Goal: Browse casually

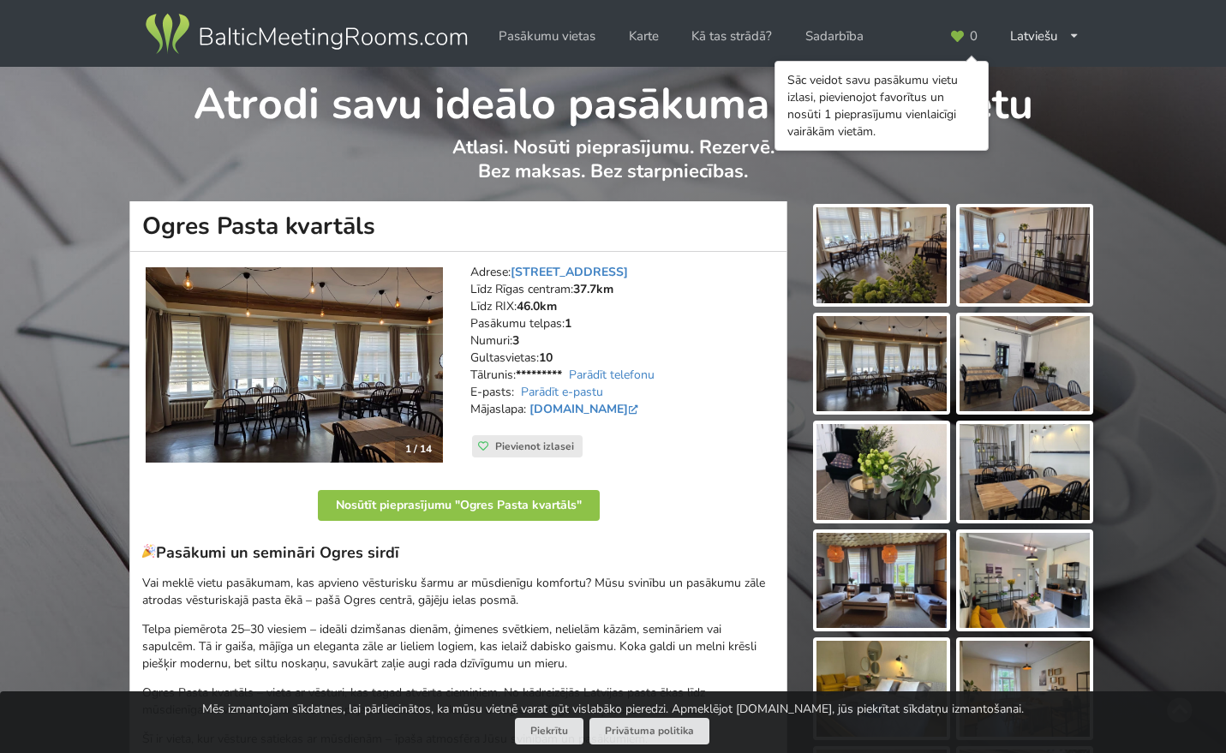
click at [893, 260] on img at bounding box center [882, 255] width 130 height 96
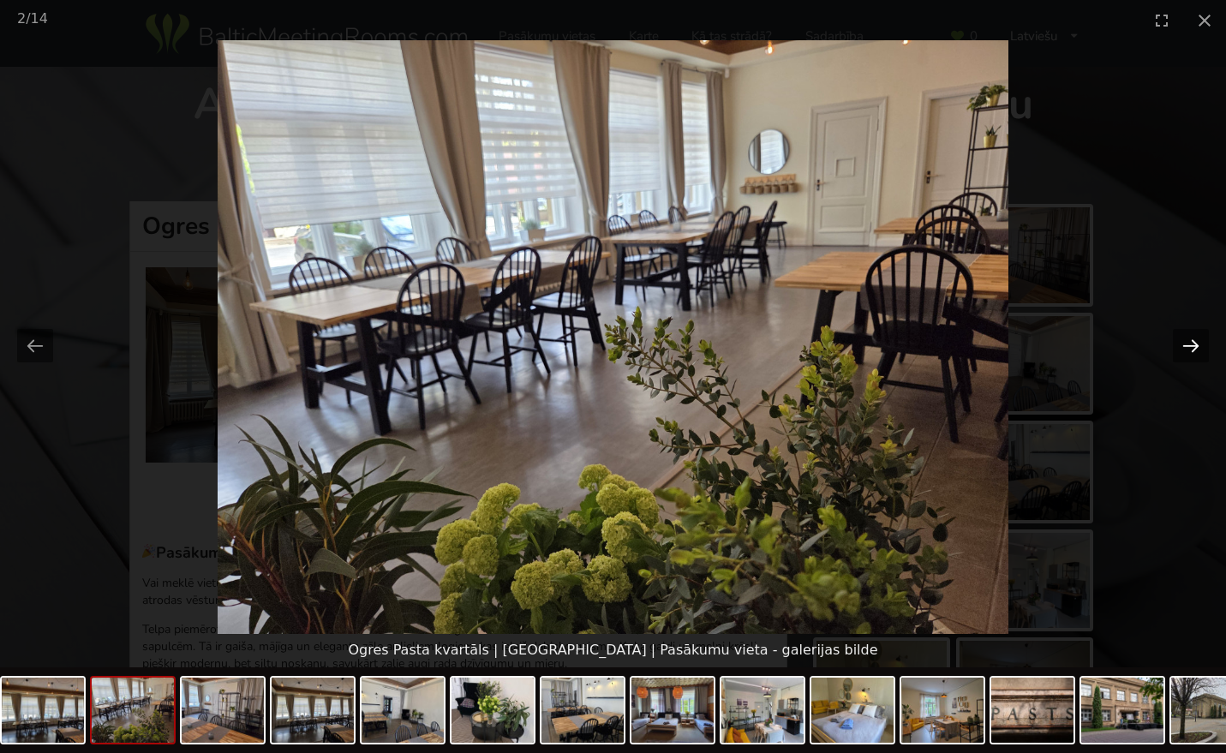
click at [1193, 349] on button "Next slide" at bounding box center [1191, 345] width 36 height 33
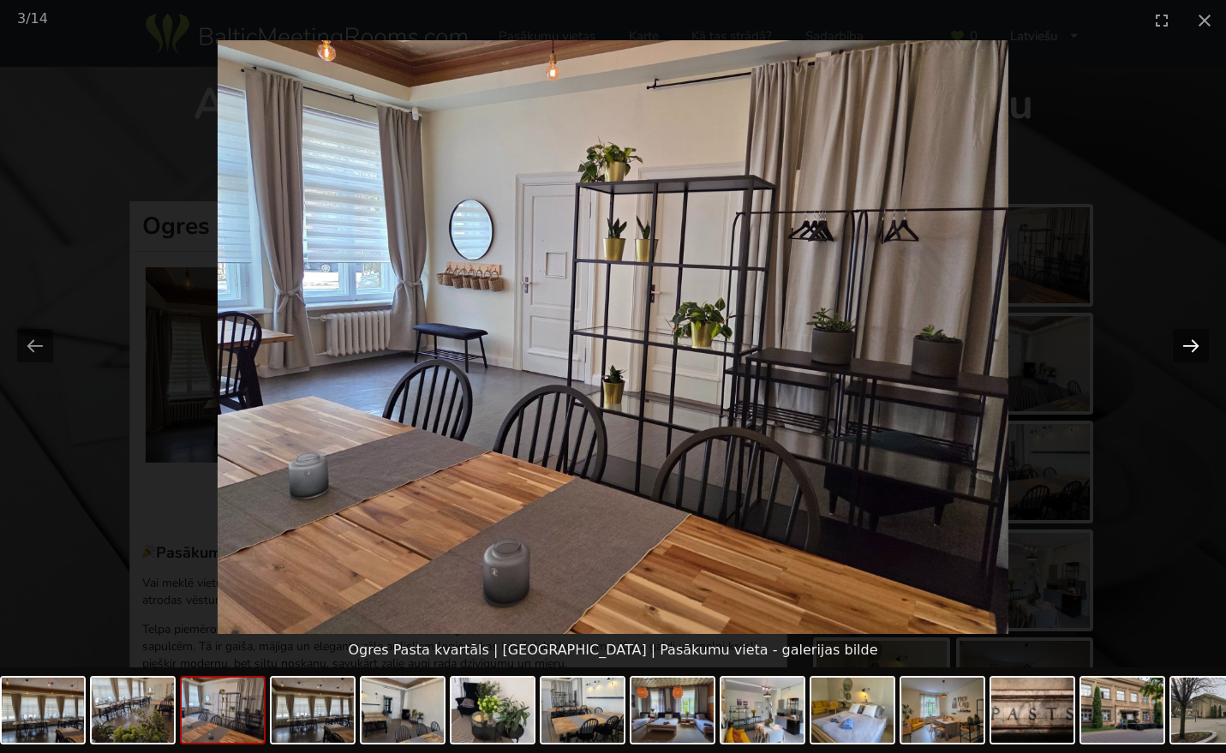
click at [1193, 349] on button "Next slide" at bounding box center [1191, 345] width 36 height 33
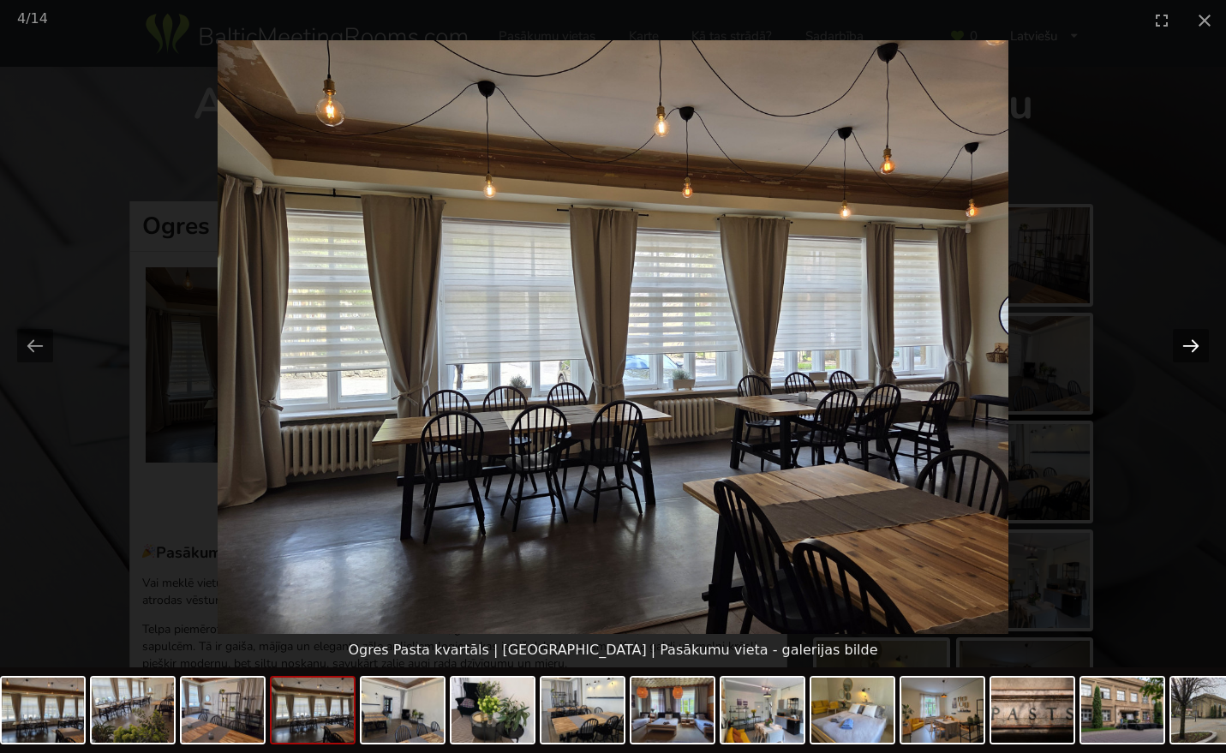
click at [1193, 349] on button "Next slide" at bounding box center [1191, 345] width 36 height 33
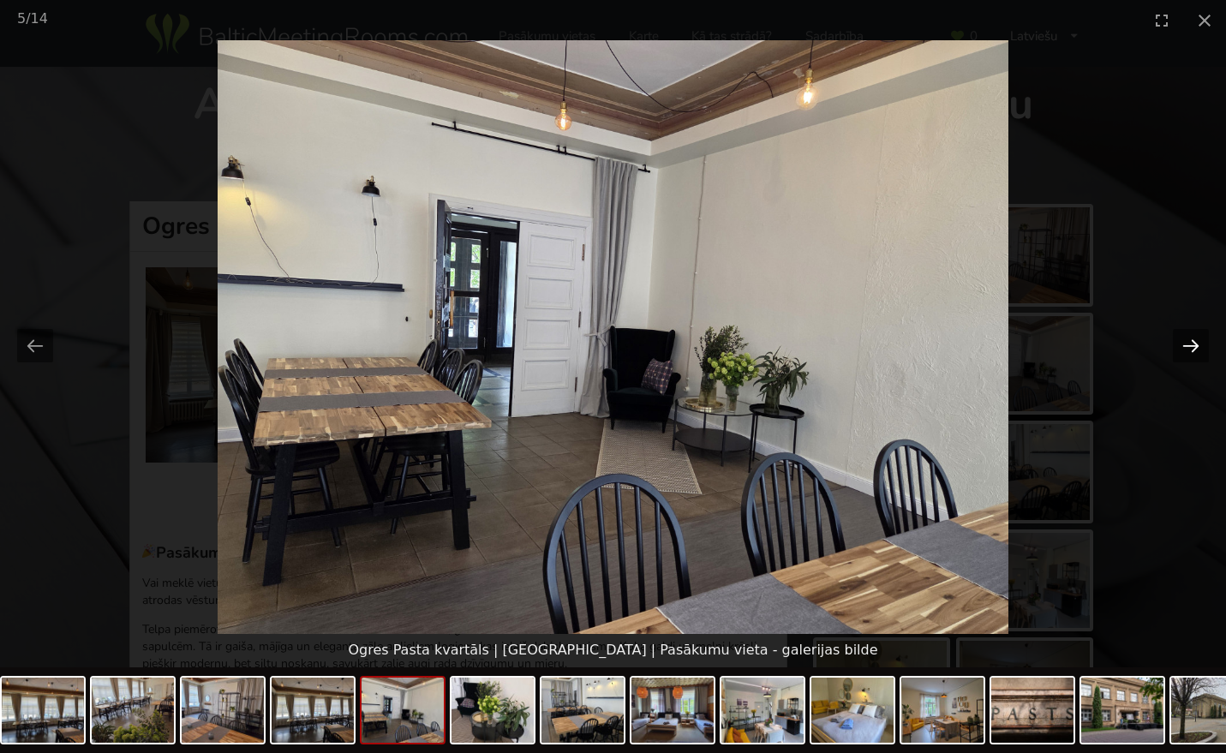
click at [1193, 349] on button "Next slide" at bounding box center [1191, 345] width 36 height 33
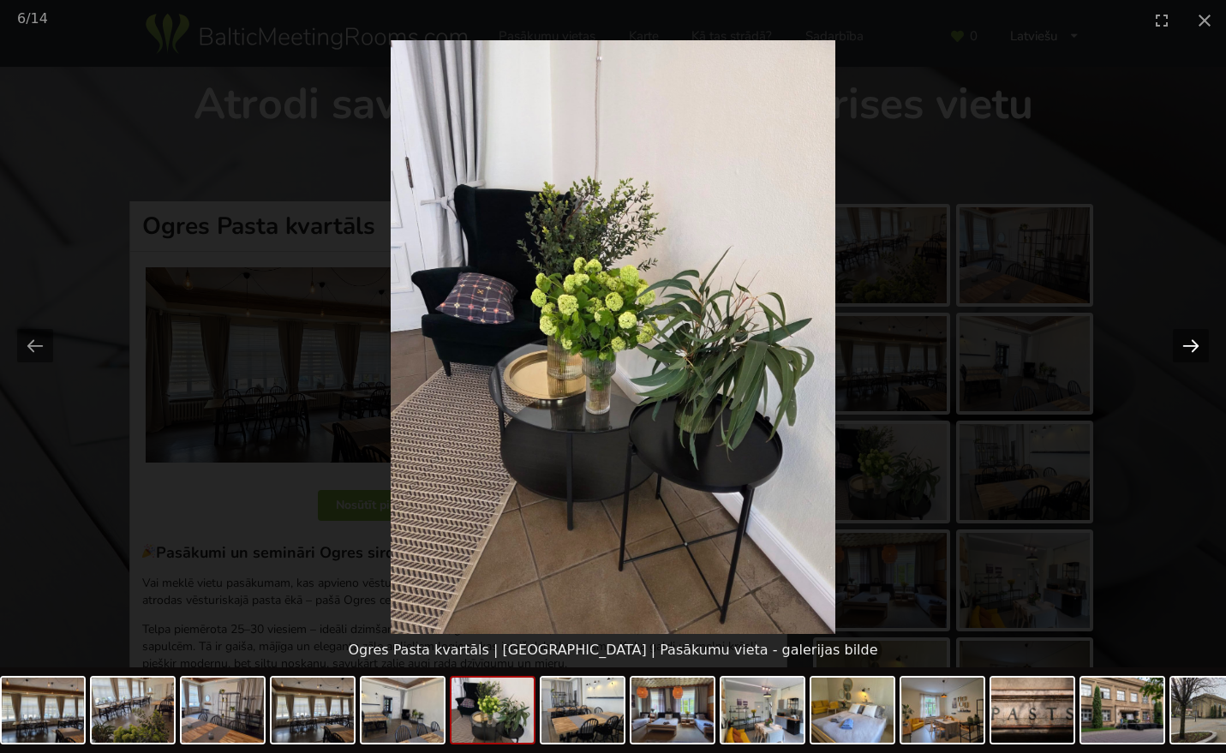
click at [1193, 349] on button "Next slide" at bounding box center [1191, 345] width 36 height 33
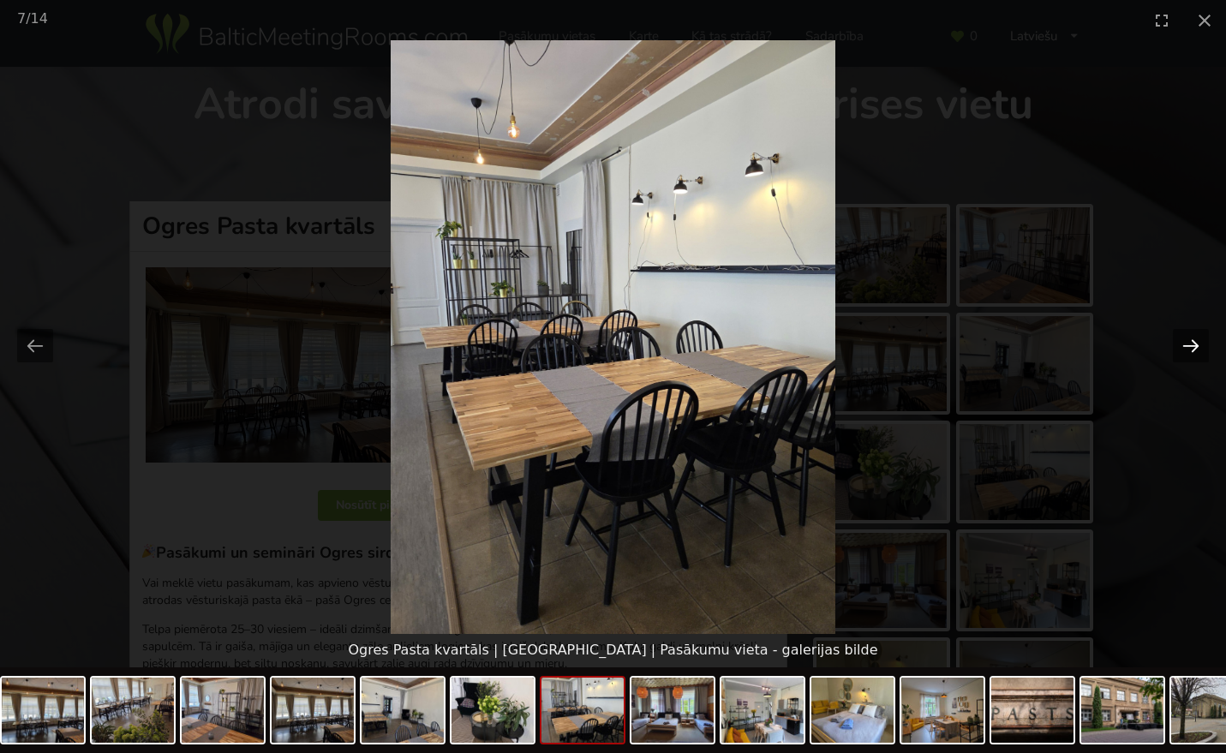
click at [1193, 349] on button "Next slide" at bounding box center [1191, 345] width 36 height 33
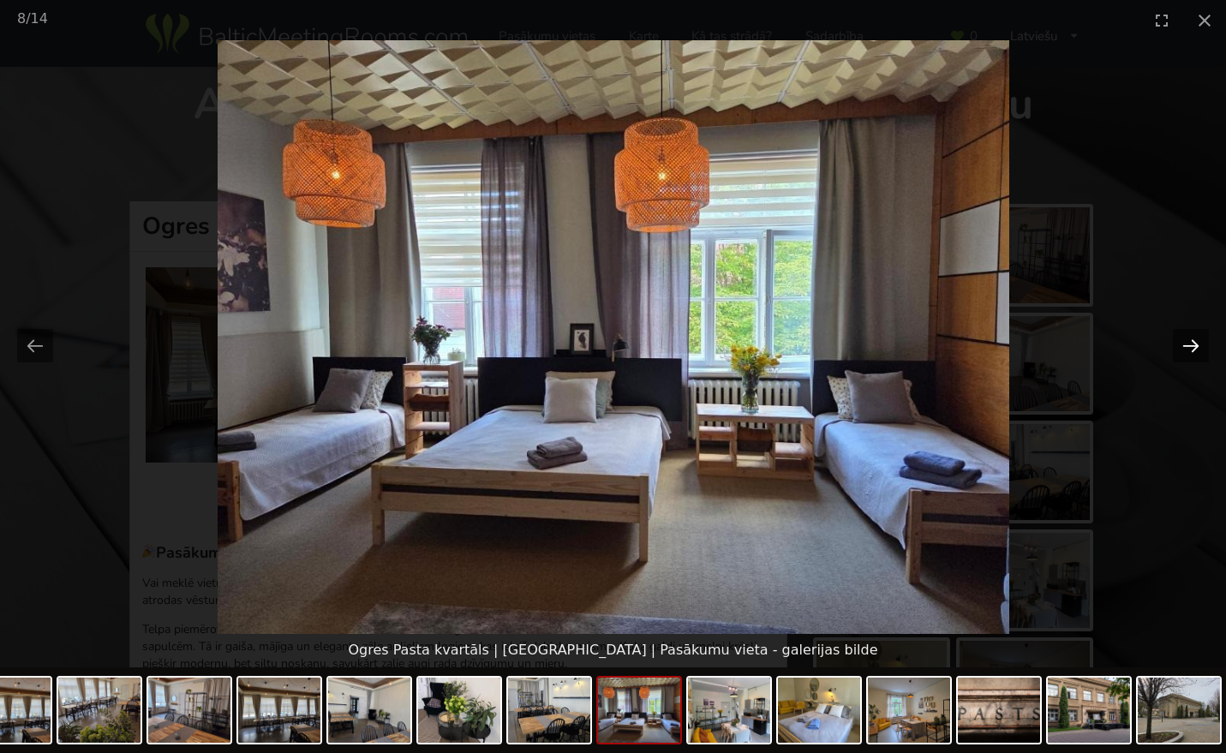
click at [1193, 349] on button "Next slide" at bounding box center [1191, 345] width 36 height 33
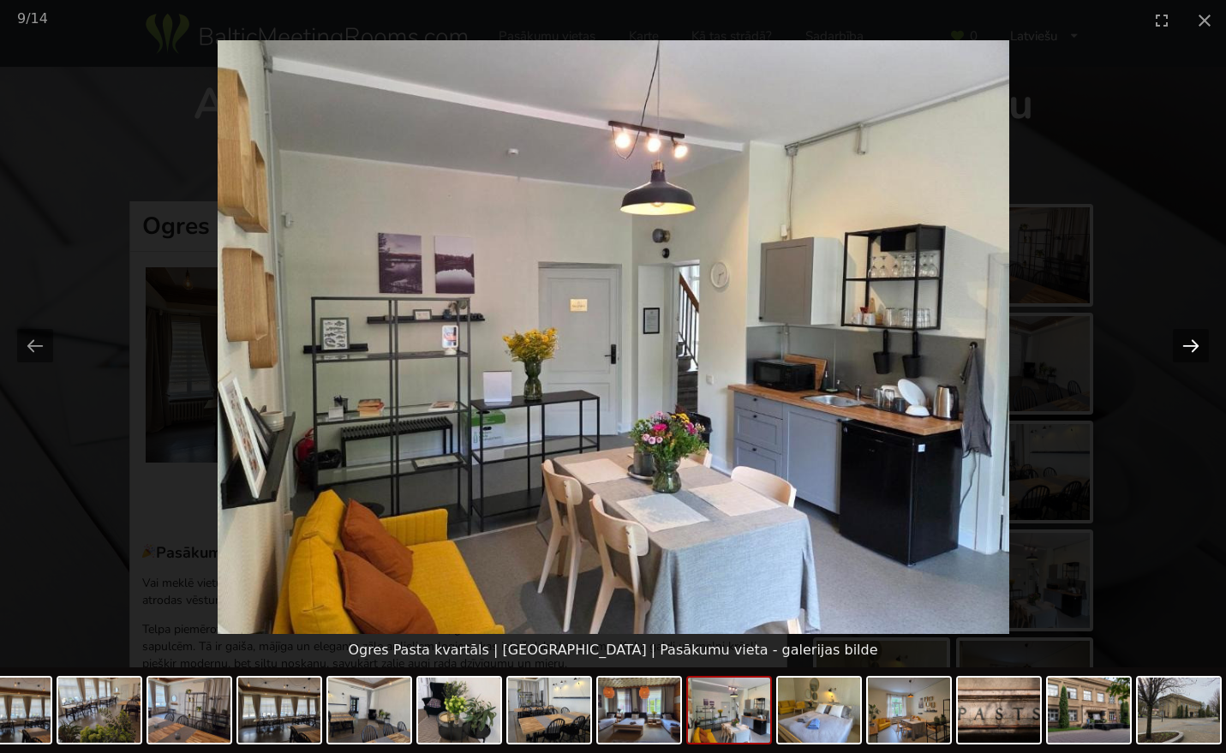
click at [1193, 349] on button "Next slide" at bounding box center [1191, 345] width 36 height 33
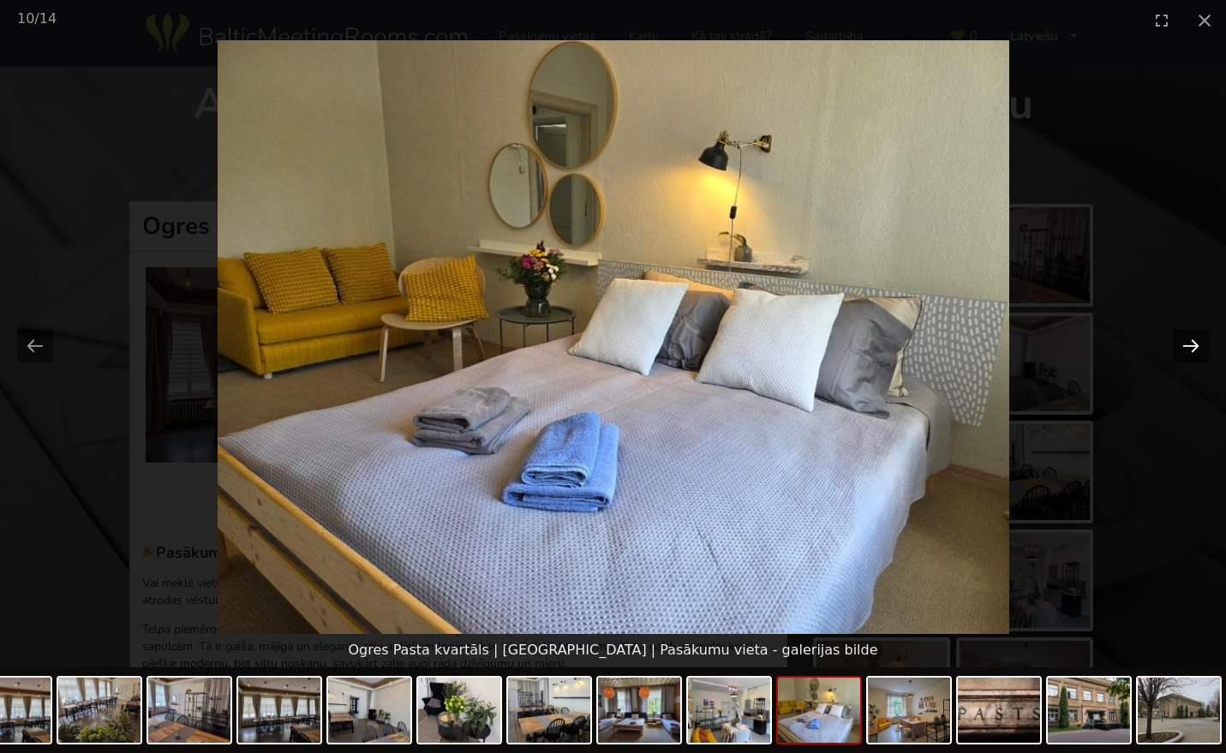
click at [1188, 345] on button "Next slide" at bounding box center [1191, 345] width 36 height 33
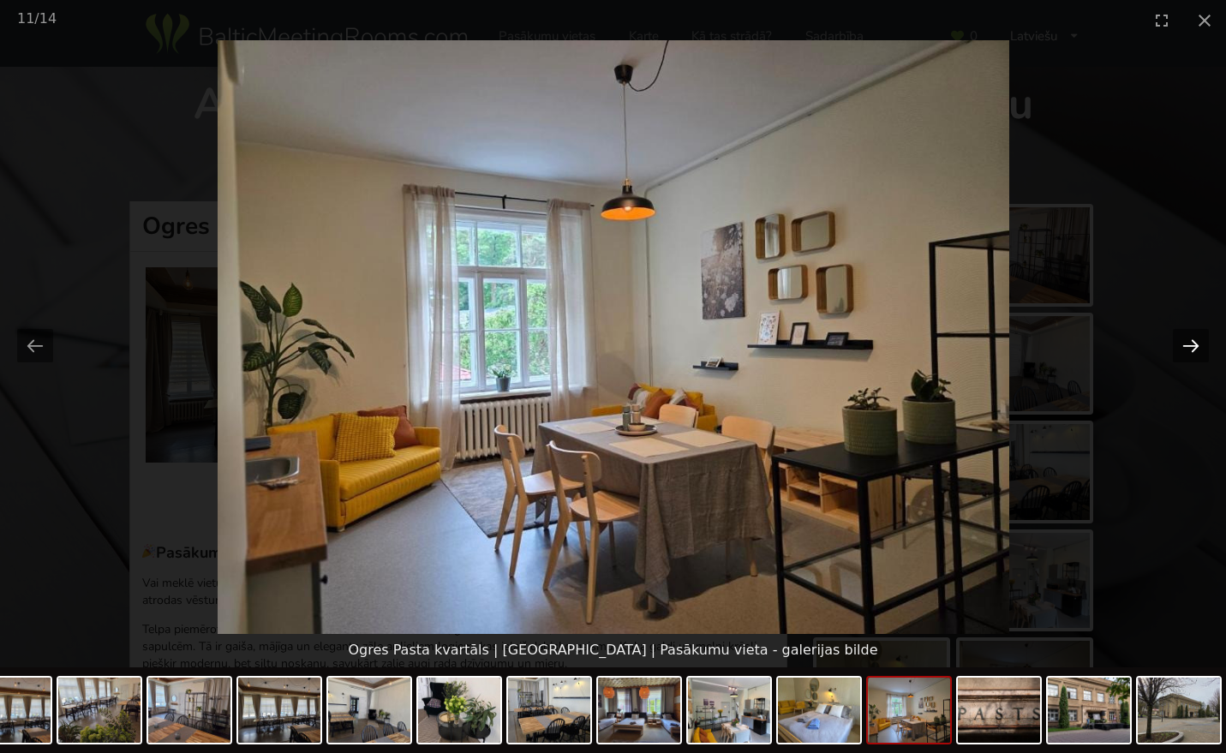
click at [1193, 346] on button "Next slide" at bounding box center [1191, 345] width 36 height 33
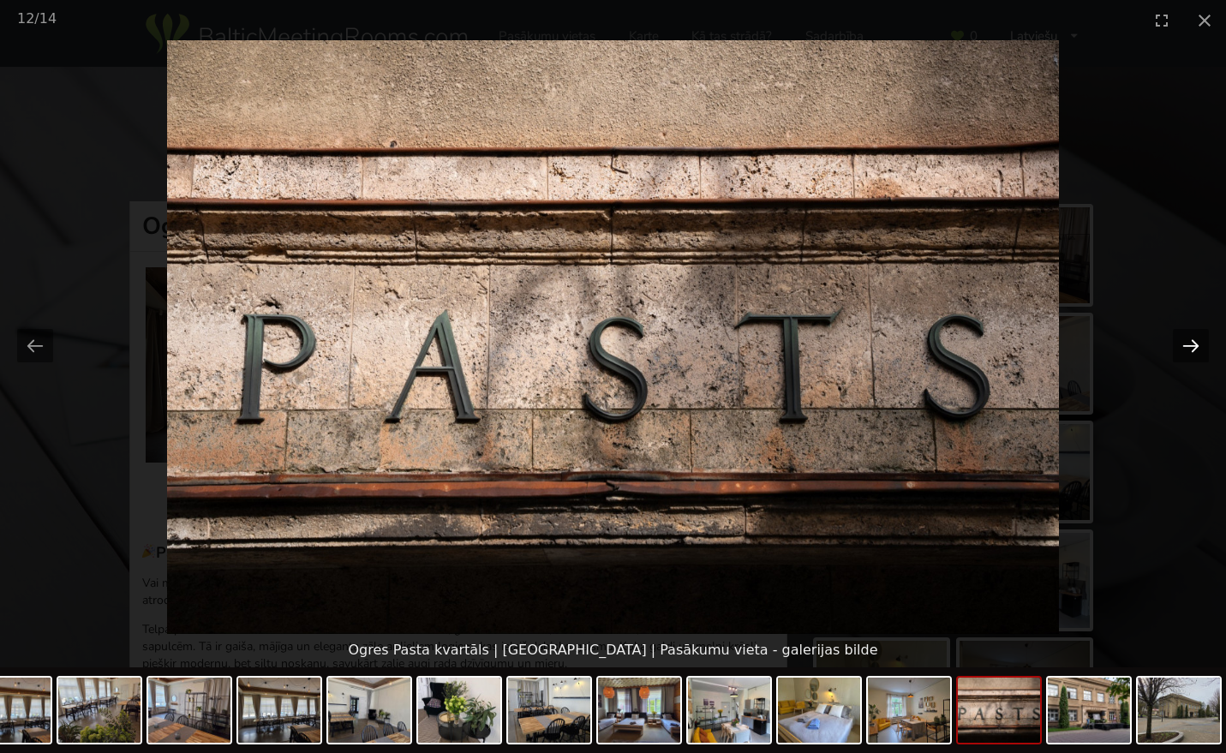
click at [1193, 346] on button "Next slide" at bounding box center [1191, 345] width 36 height 33
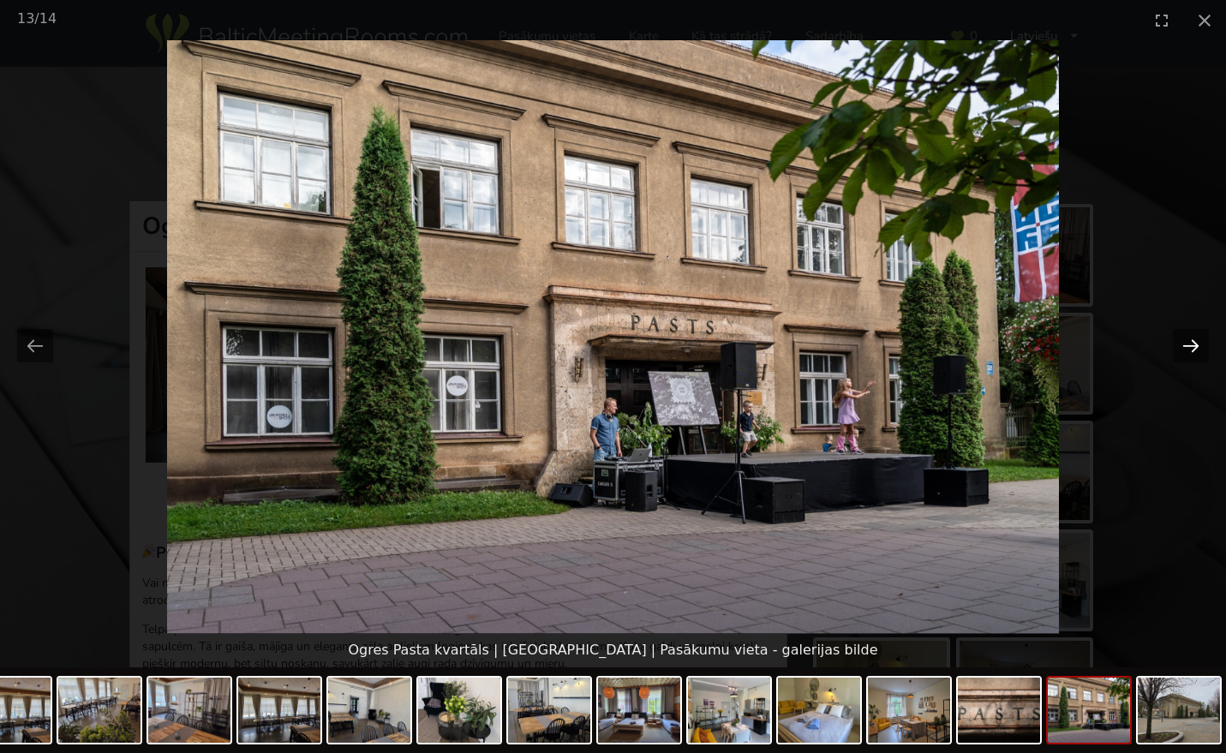
click at [1193, 346] on button "Next slide" at bounding box center [1191, 345] width 36 height 33
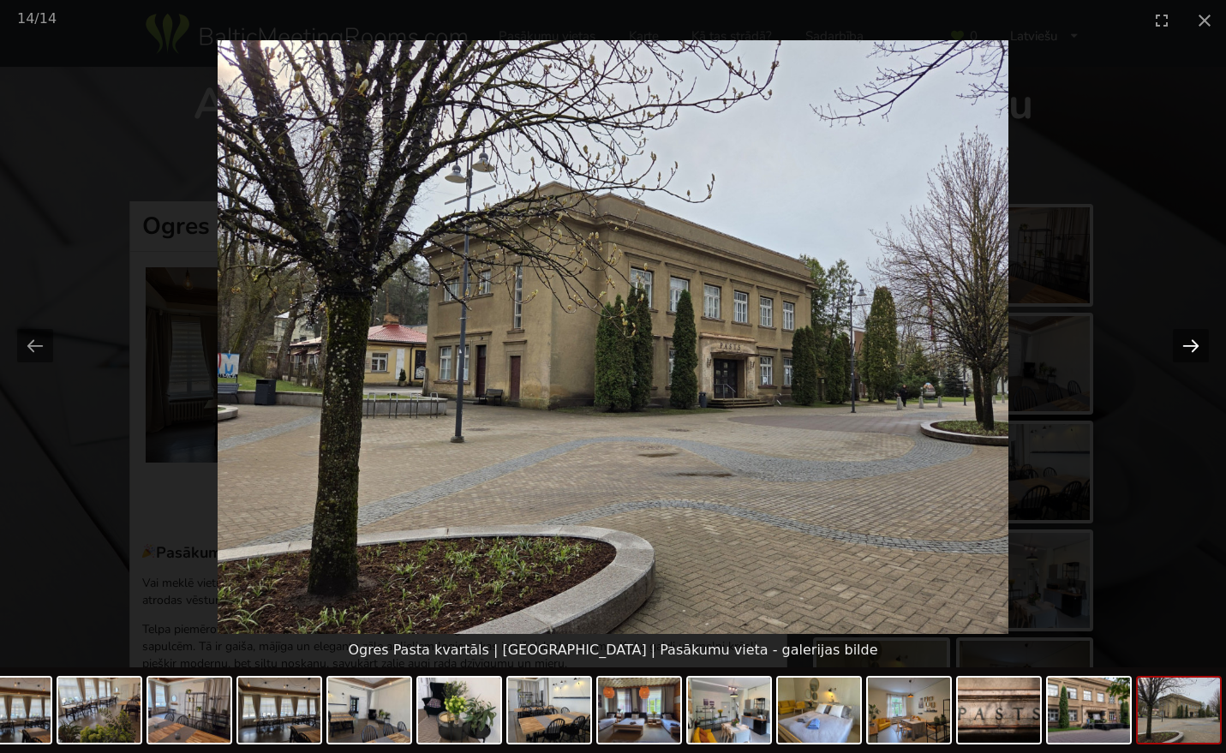
click at [1193, 346] on button "Next slide" at bounding box center [1191, 345] width 36 height 33
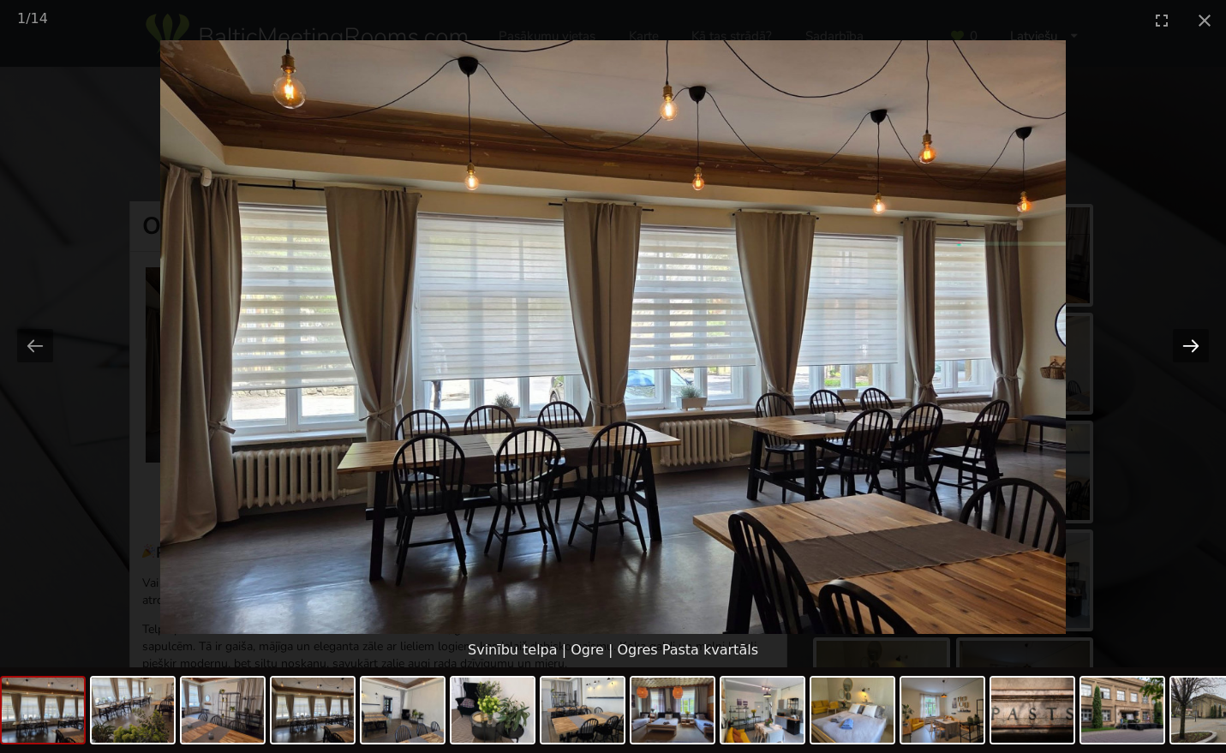
click at [1193, 346] on button "Next slide" at bounding box center [1191, 345] width 36 height 33
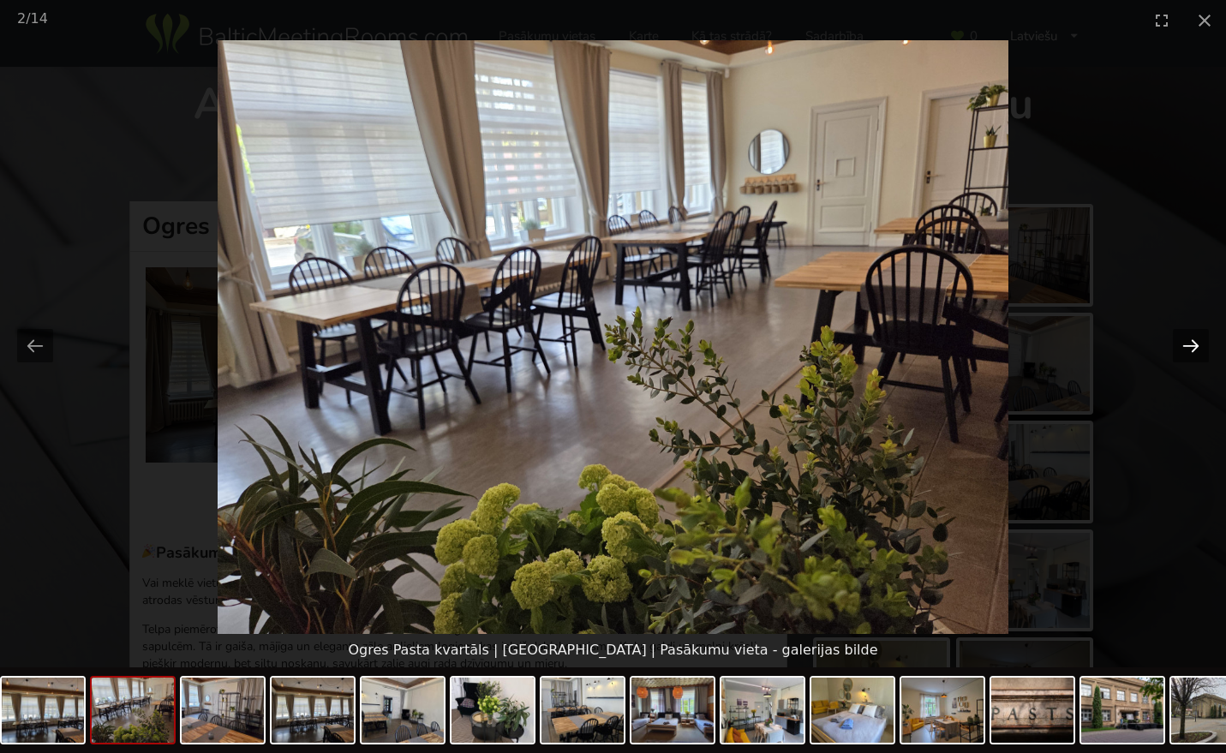
click at [1193, 346] on button "Next slide" at bounding box center [1191, 345] width 36 height 33
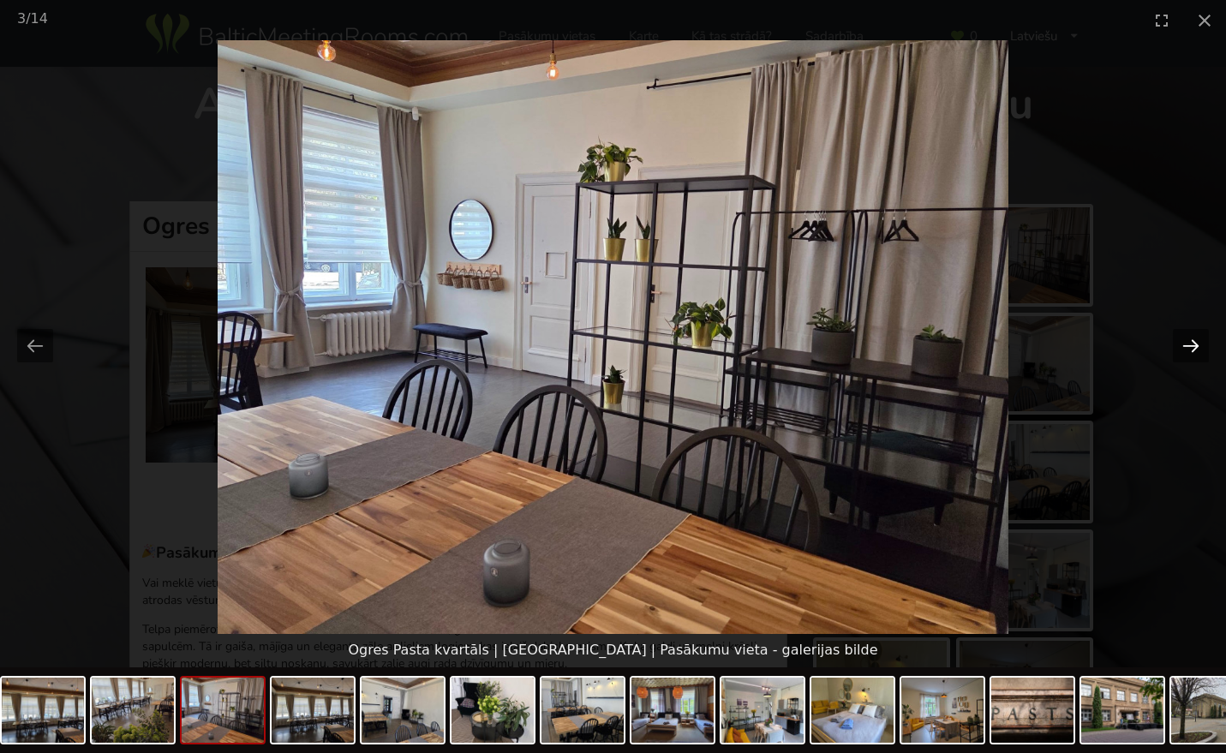
click at [1193, 346] on button "Next slide" at bounding box center [1191, 345] width 36 height 33
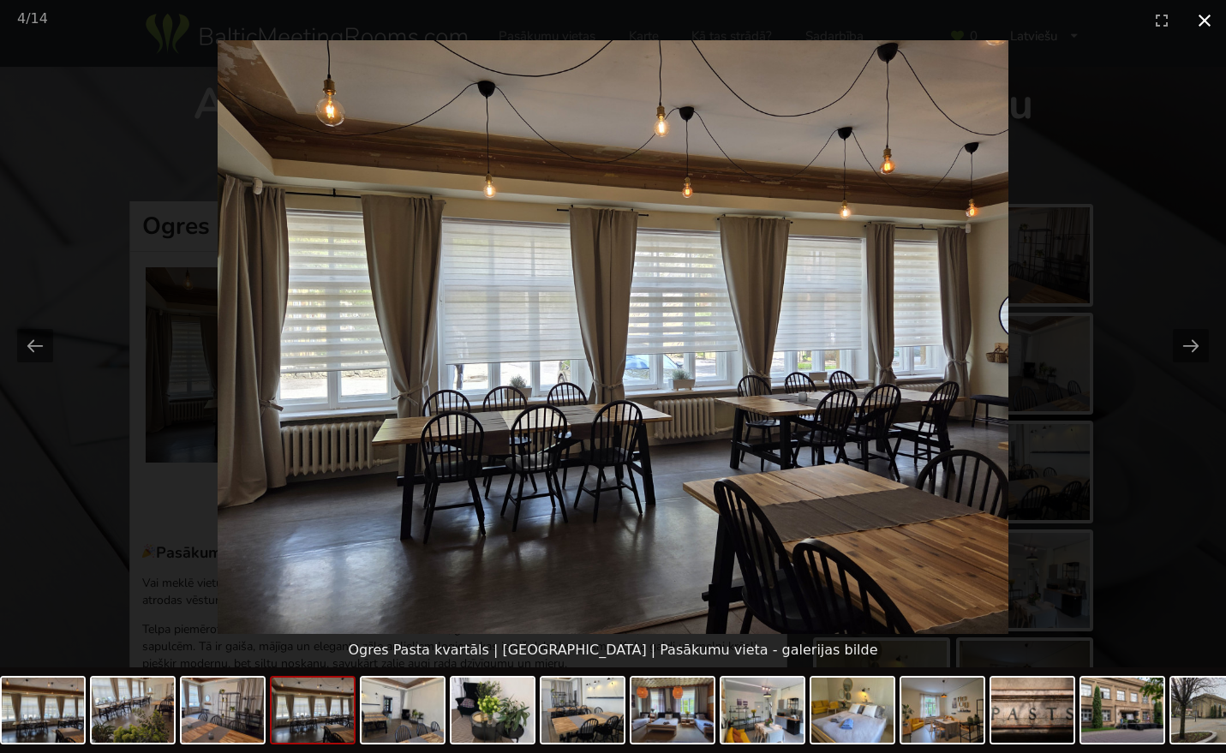
click at [1204, 21] on button "Close gallery" at bounding box center [1204, 20] width 43 height 40
